Goal: Task Accomplishment & Management: Manage account settings

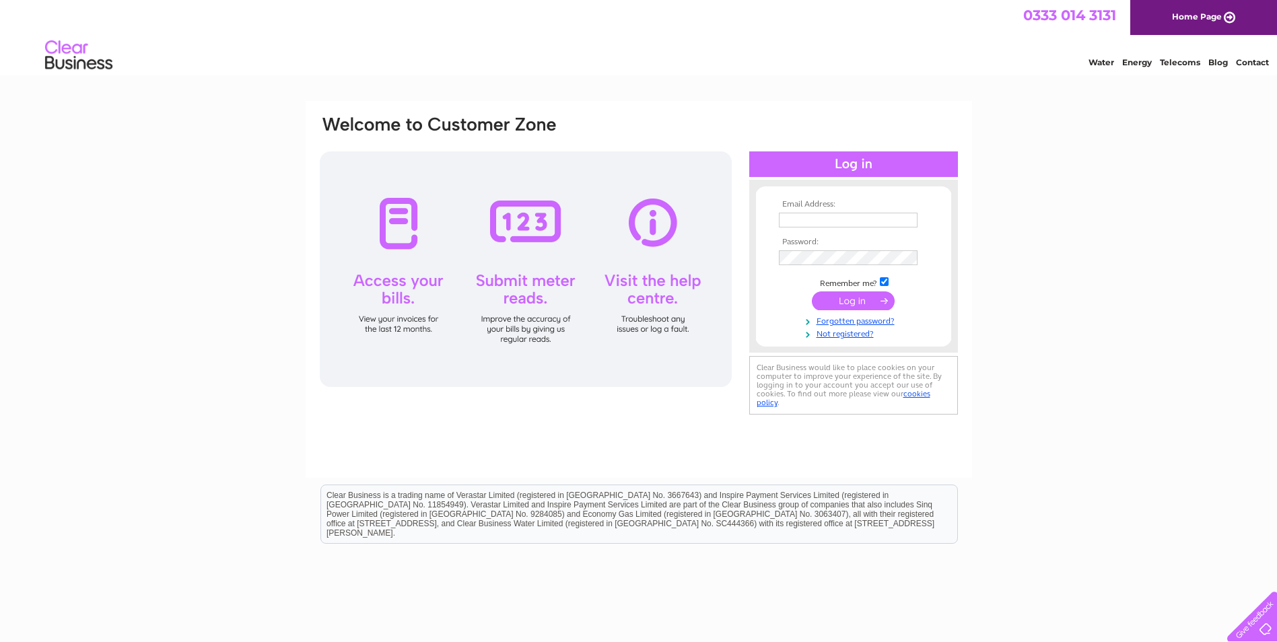
type input "theinnontheloch@gmail.com"
click at [882, 300] on input "submit" at bounding box center [853, 300] width 83 height 19
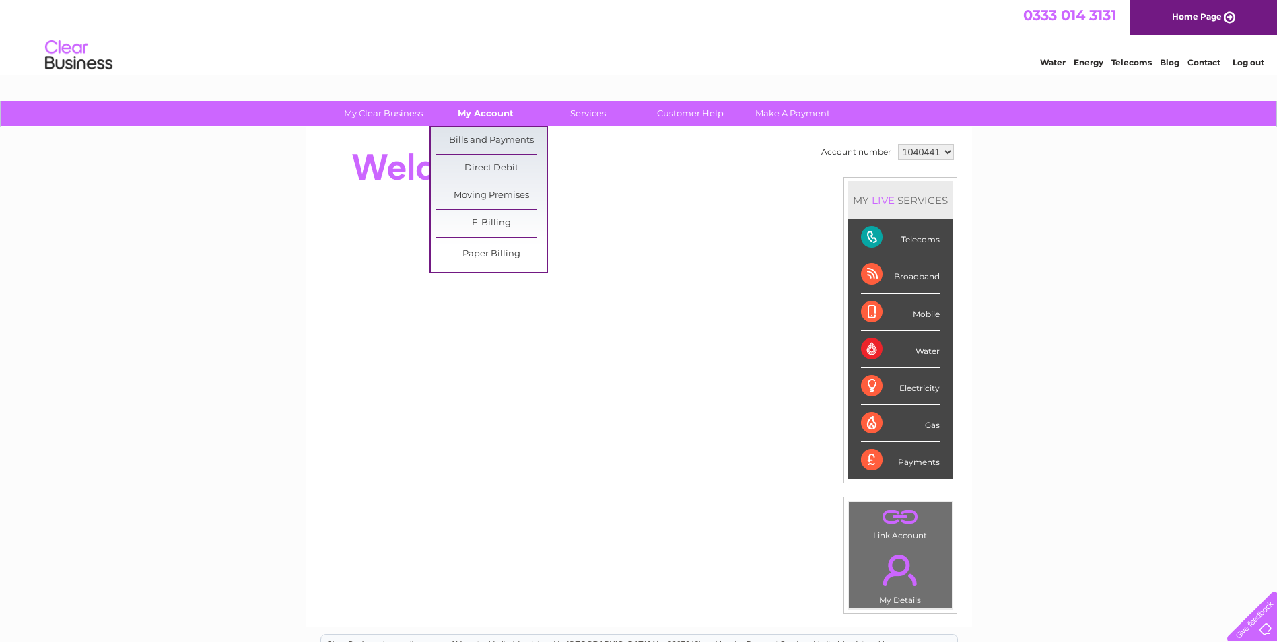
click at [494, 108] on link "My Account" at bounding box center [485, 113] width 111 height 25
click at [496, 135] on link "Bills and Payments" at bounding box center [490, 140] width 111 height 27
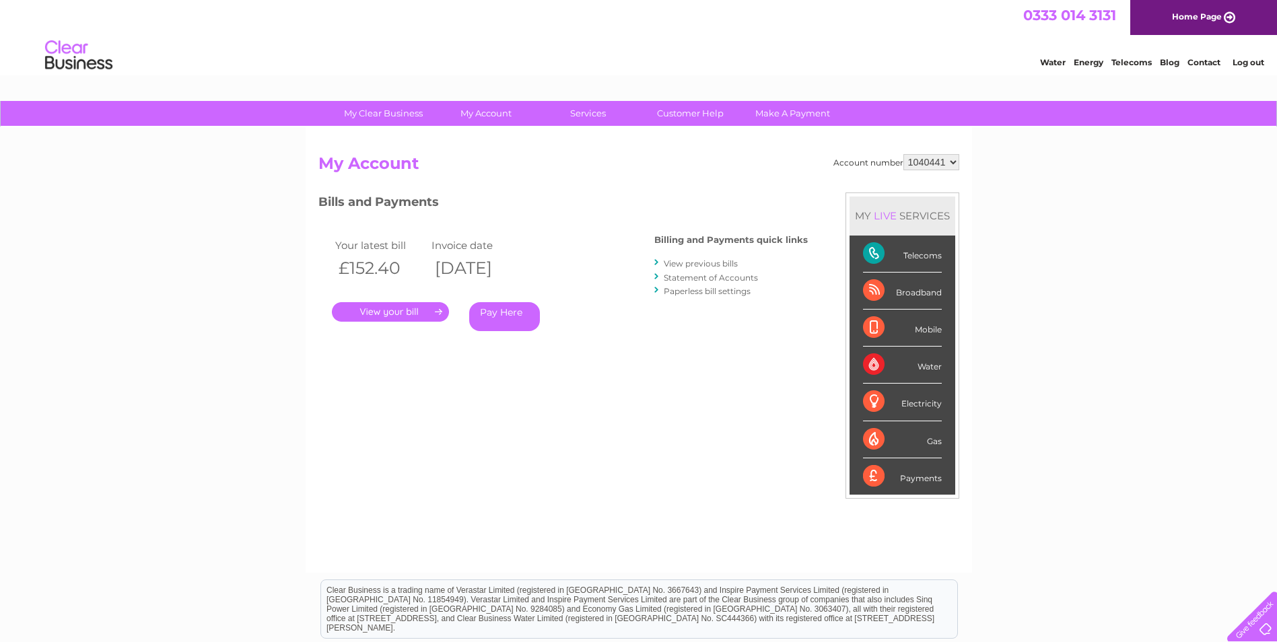
click at [410, 312] on link "." at bounding box center [390, 312] width 117 height 20
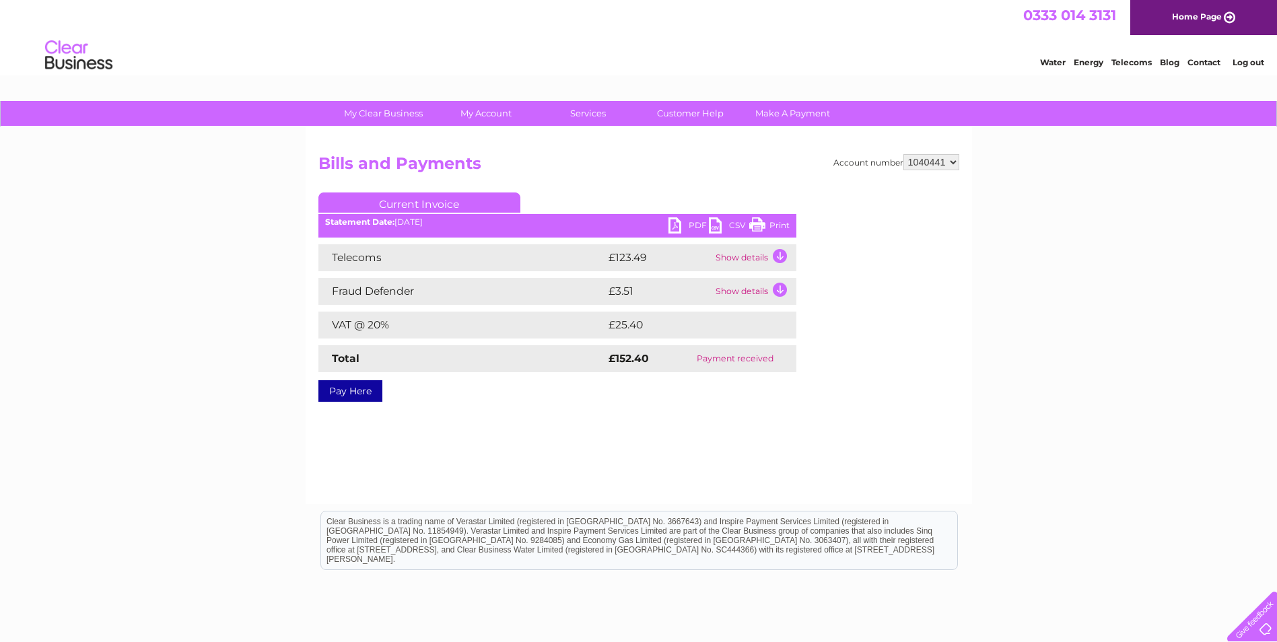
click at [785, 222] on link "Print" at bounding box center [769, 227] width 40 height 20
